Goal: Navigation & Orientation: Find specific page/section

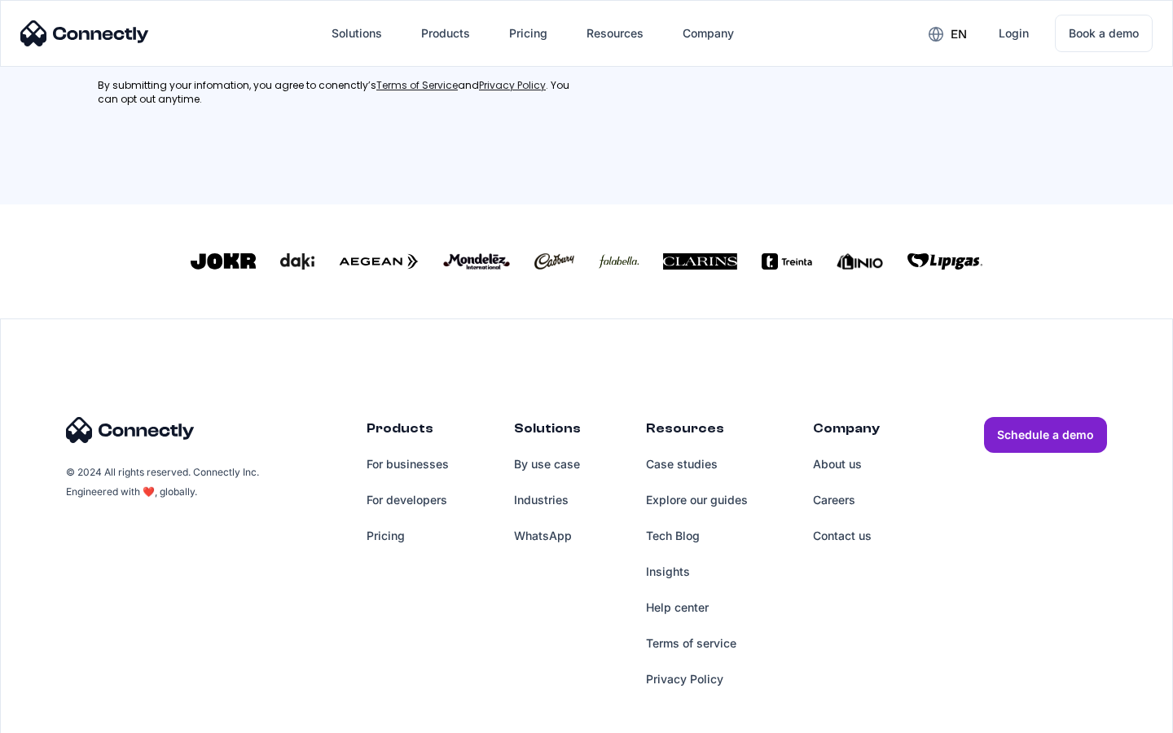
scroll to position [718, 0]
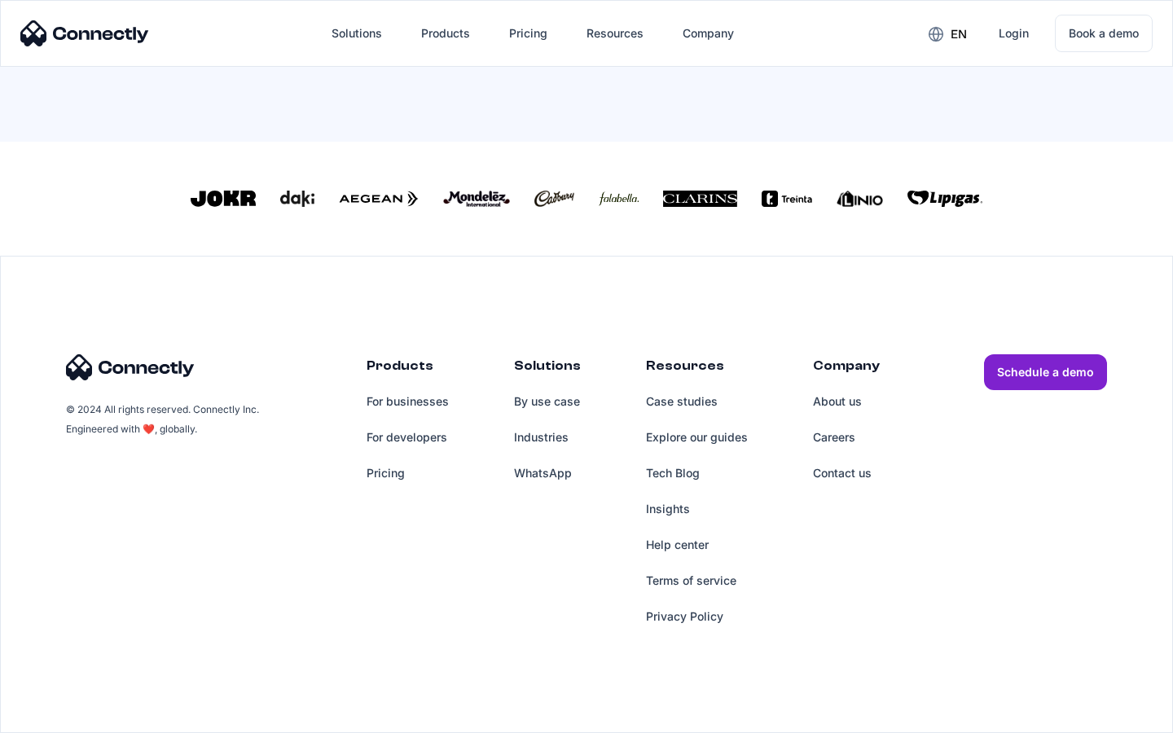
scroll to position [699, 0]
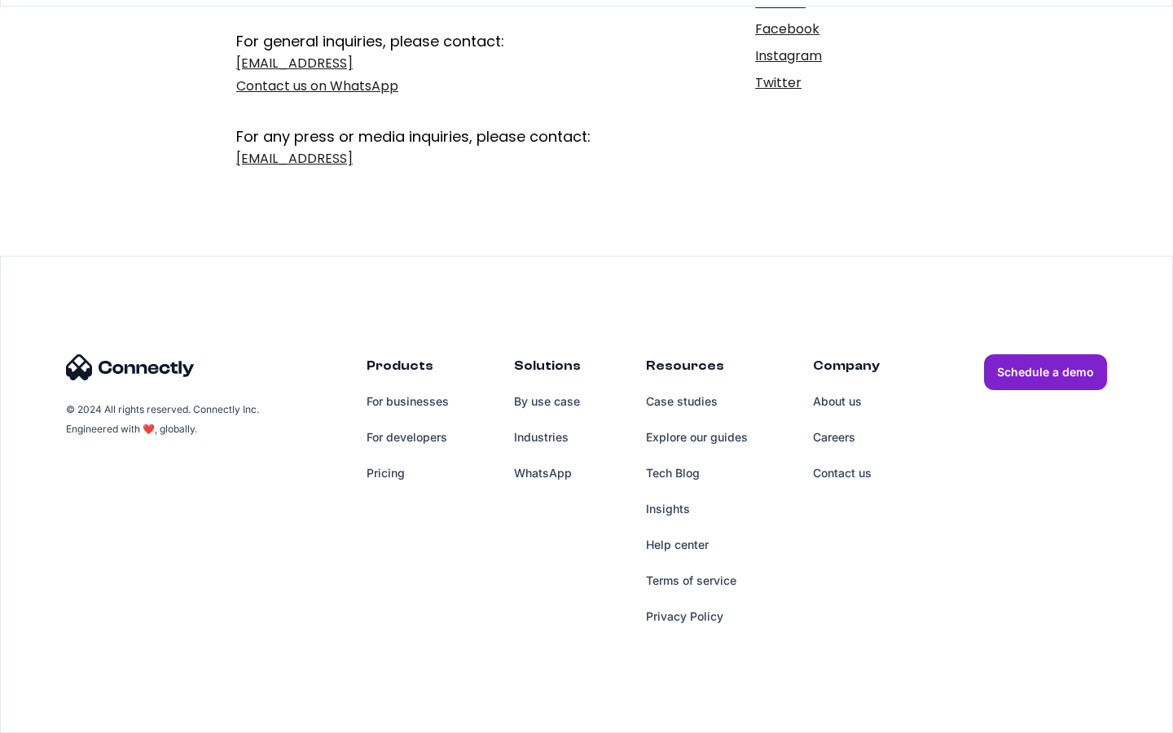
scroll to position [266, 0]
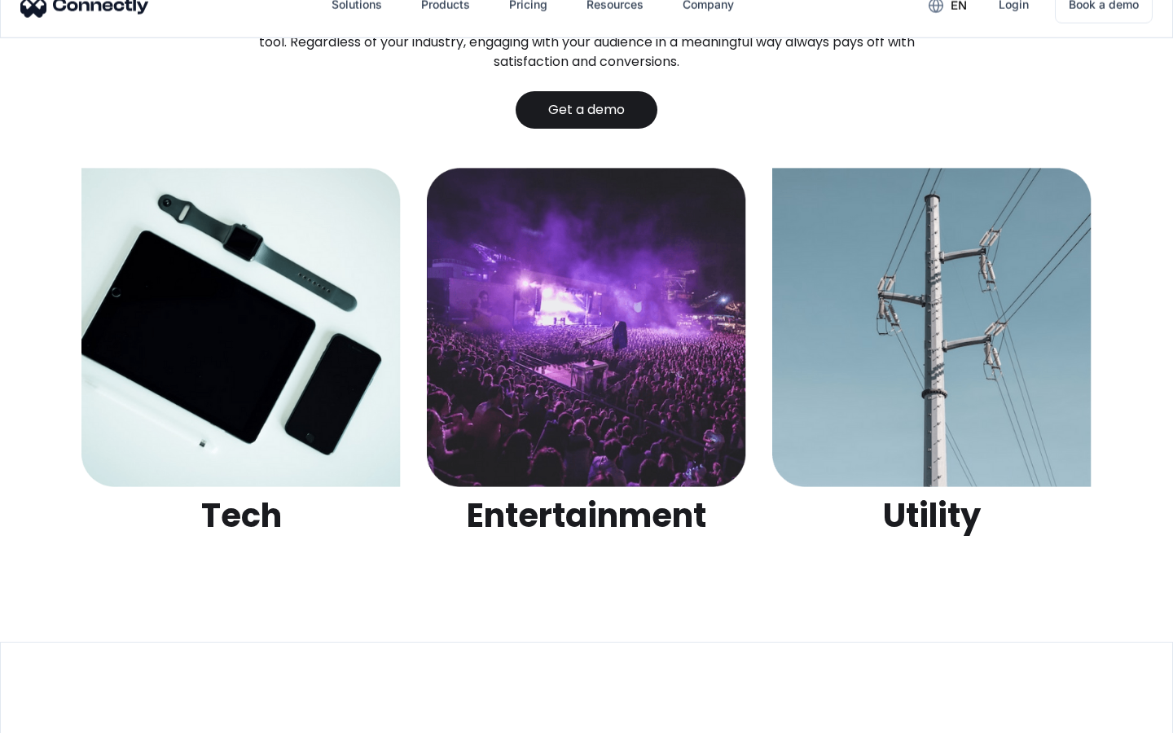
scroll to position [5137, 0]
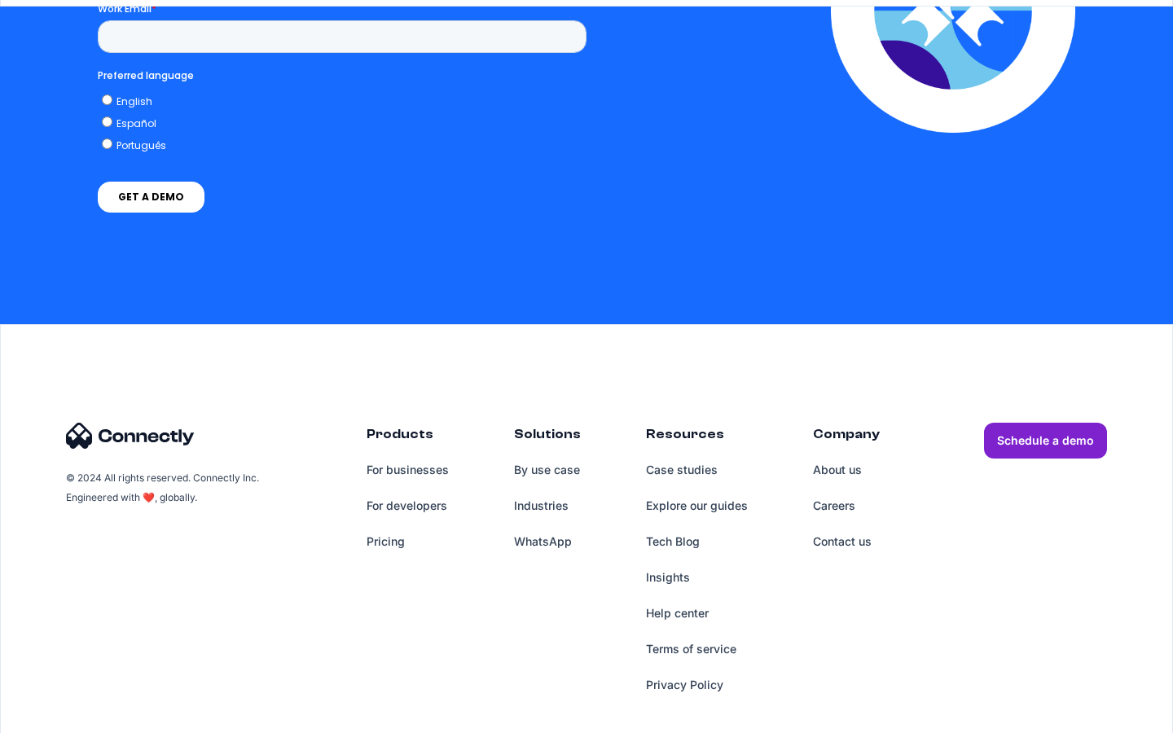
scroll to position [3219, 0]
